Goal: Navigation & Orientation: Find specific page/section

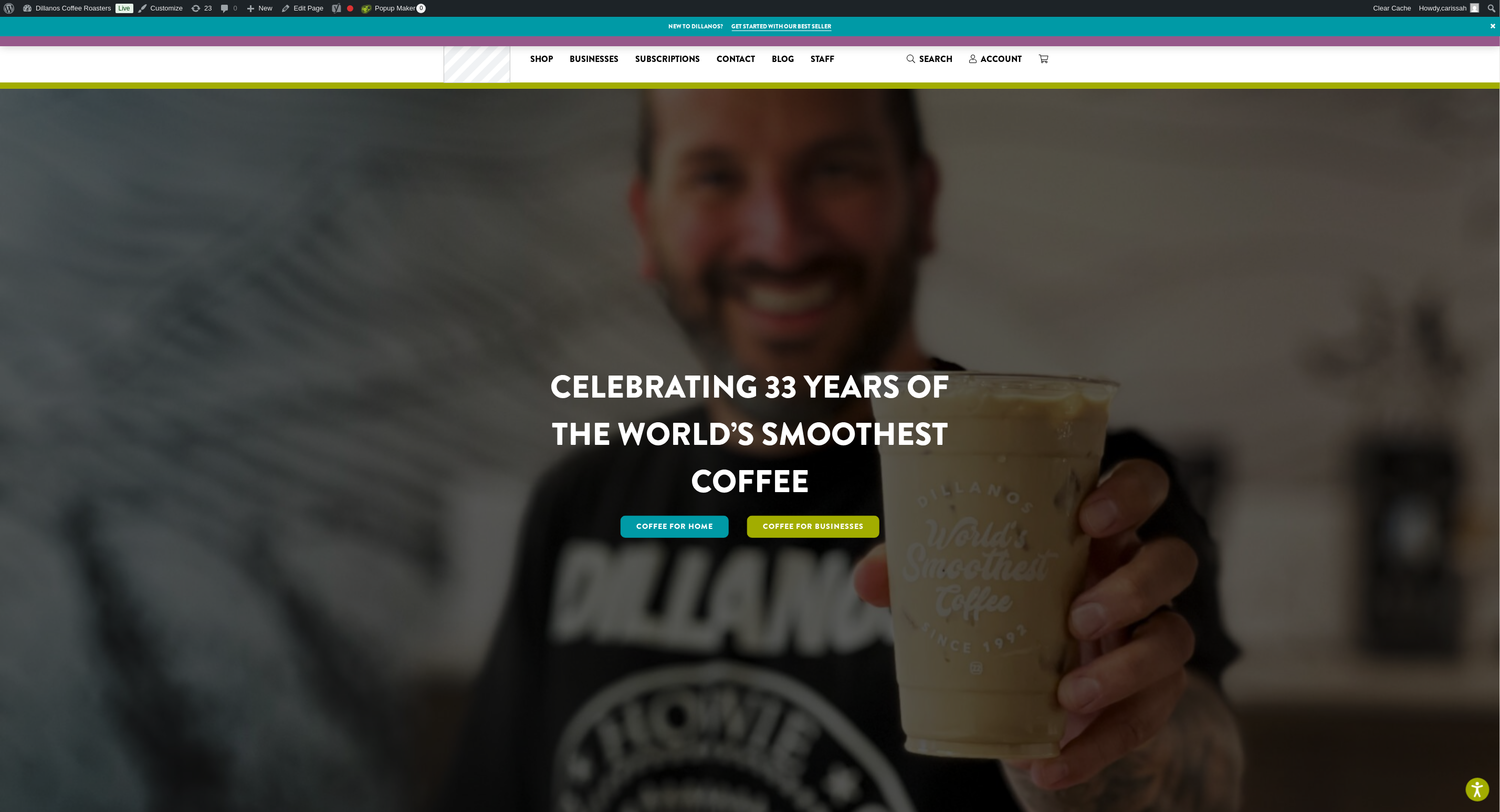
click at [831, 528] on link "Coffee For Businesses" at bounding box center [813, 527] width 132 height 22
click at [684, 517] on link "Coffee for Home" at bounding box center [674, 527] width 108 height 22
click at [44, 28] on link "Dashboard" at bounding box center [67, 27] width 97 height 14
